Goal: Information Seeking & Learning: Learn about a topic

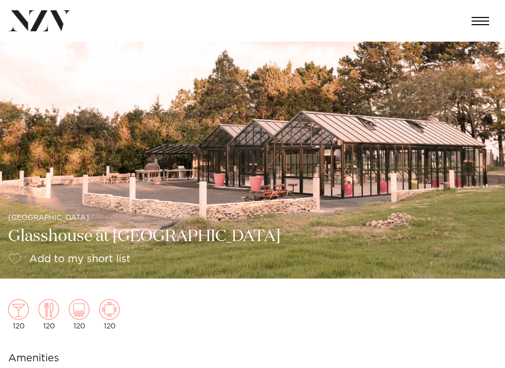
click at [487, 156] on img at bounding box center [252, 160] width 505 height 237
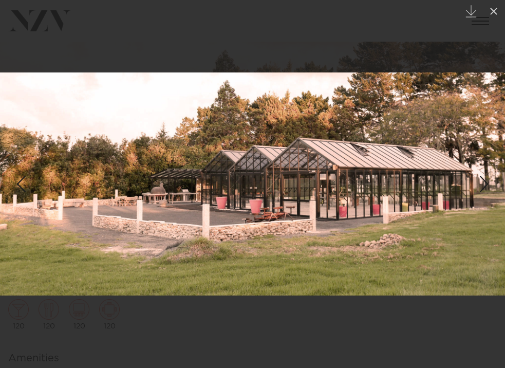
click at [486, 188] on div "Next slide" at bounding box center [484, 184] width 14 height 20
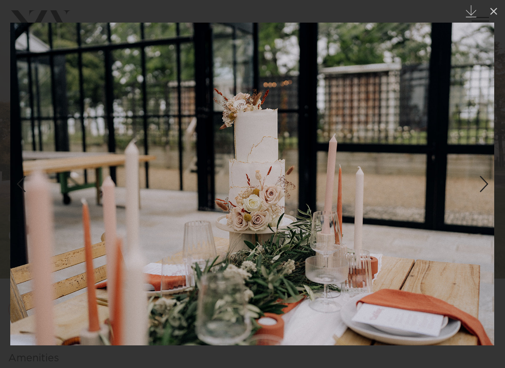
click at [486, 188] on div "Next slide" at bounding box center [484, 184] width 14 height 20
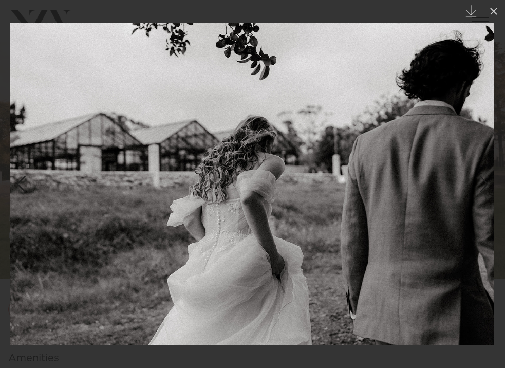
click at [486, 188] on div "Next slide" at bounding box center [484, 184] width 14 height 20
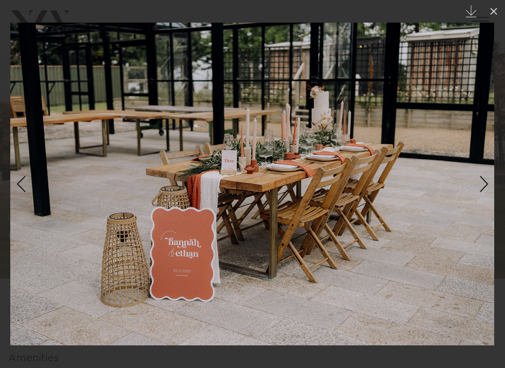
click at [486, 188] on div "Next slide" at bounding box center [484, 184] width 14 height 20
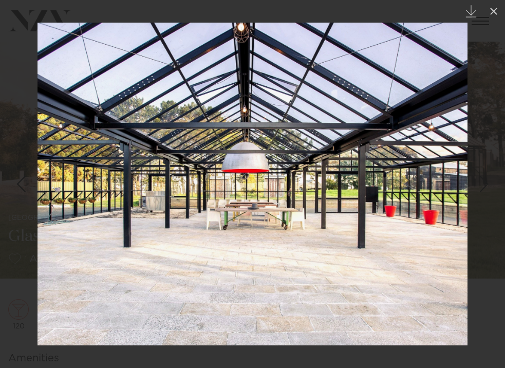
click at [486, 188] on div "Next slide" at bounding box center [484, 184] width 14 height 20
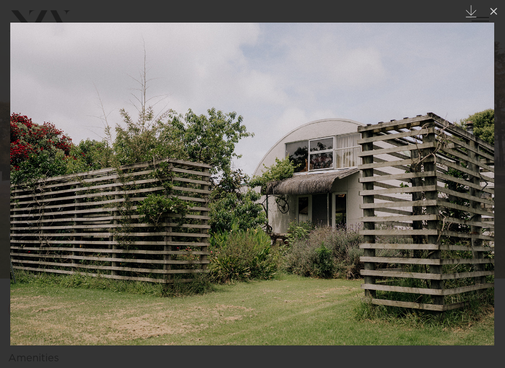
click at [486, 188] on div "Next slide" at bounding box center [484, 184] width 14 height 20
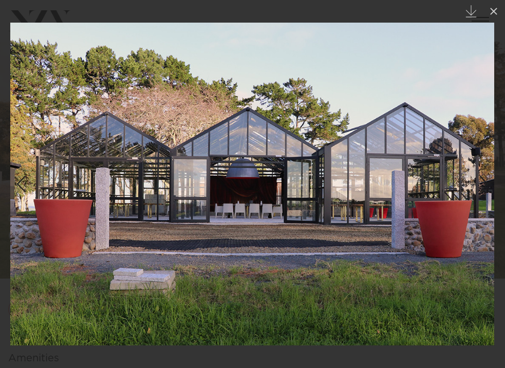
click at [486, 188] on div "Next slide" at bounding box center [484, 184] width 14 height 20
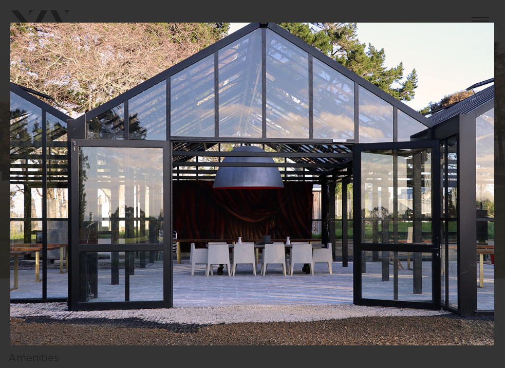
click at [486, 188] on div "10 / 23 Created with Sketch." at bounding box center [252, 184] width 505 height 368
click at [478, 186] on div "Next slide" at bounding box center [484, 184] width 14 height 20
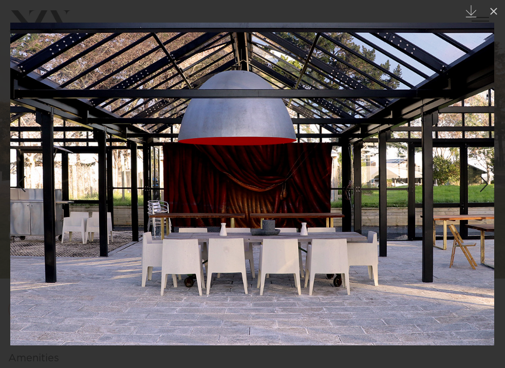
click at [478, 186] on div "Next slide" at bounding box center [484, 184] width 14 height 20
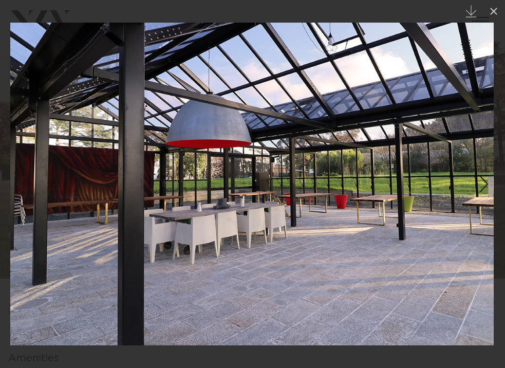
click at [479, 185] on div "Next slide" at bounding box center [484, 184] width 14 height 20
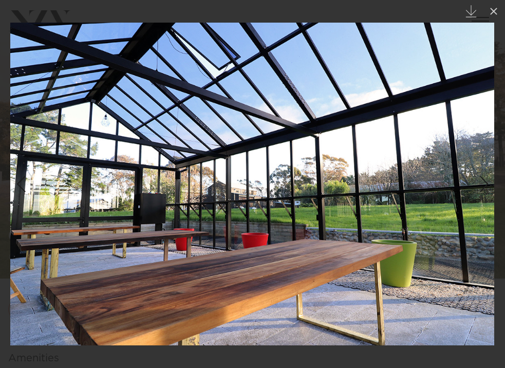
click at [479, 185] on div "Next slide" at bounding box center [484, 184] width 14 height 20
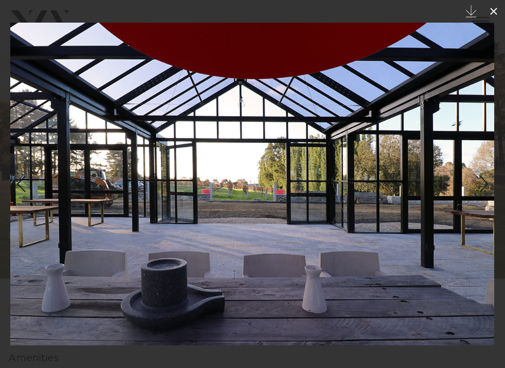
click at [494, 10] on icon at bounding box center [494, 11] width 12 height 12
